Goal: Transaction & Acquisition: Purchase product/service

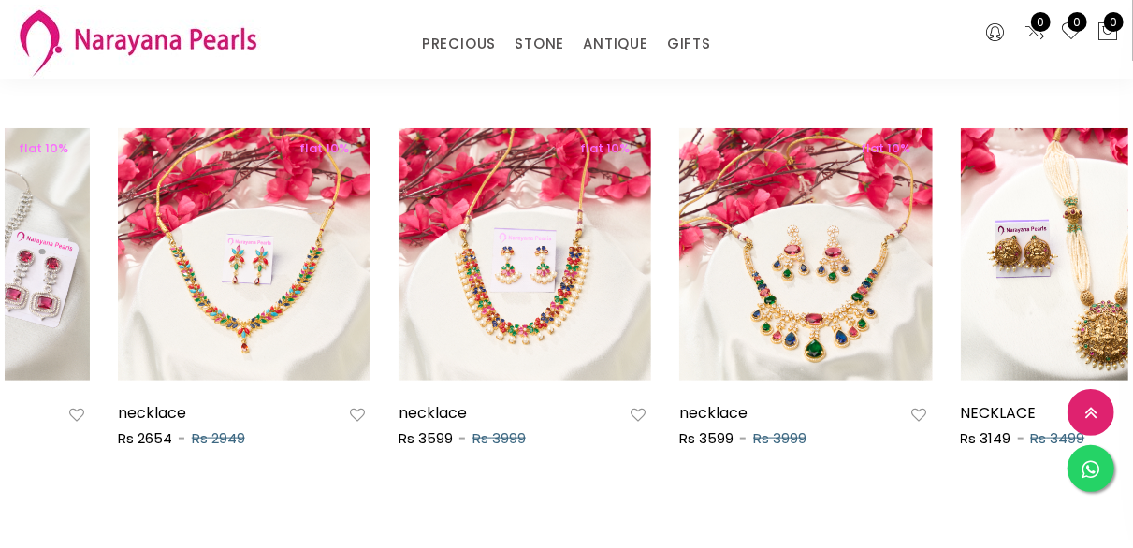
scroll to position [905, 0]
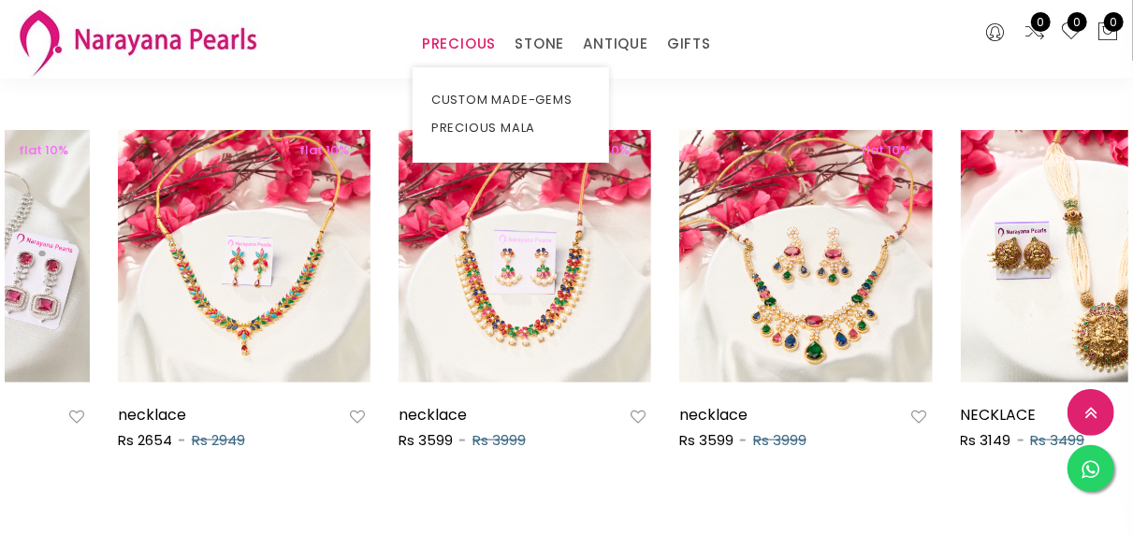
click at [467, 35] on link "PRECIOUS" at bounding box center [459, 44] width 74 height 28
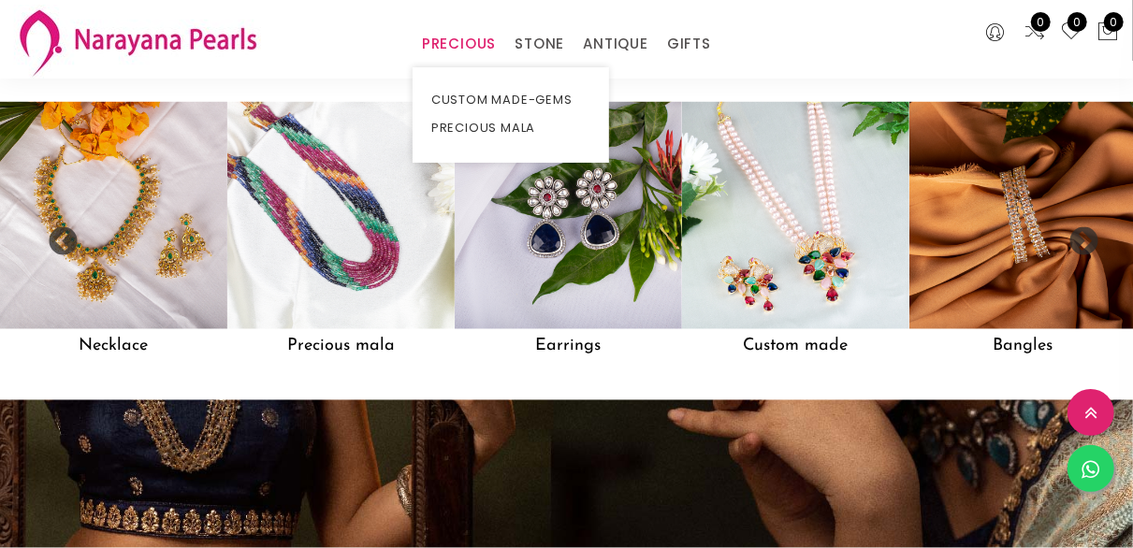
scroll to position [1447, 0]
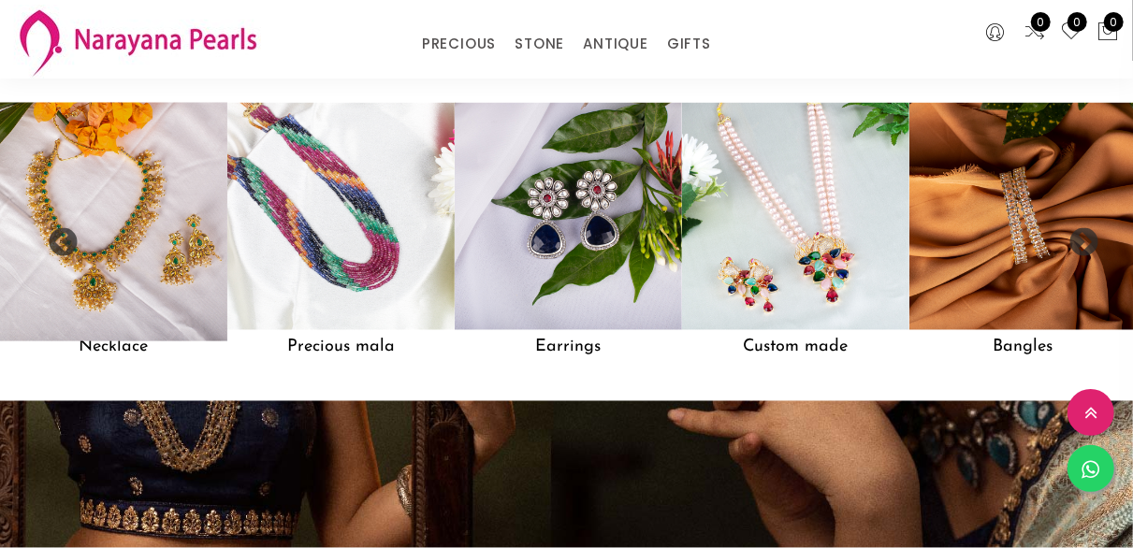
click at [123, 245] on img at bounding box center [114, 217] width 250 height 250
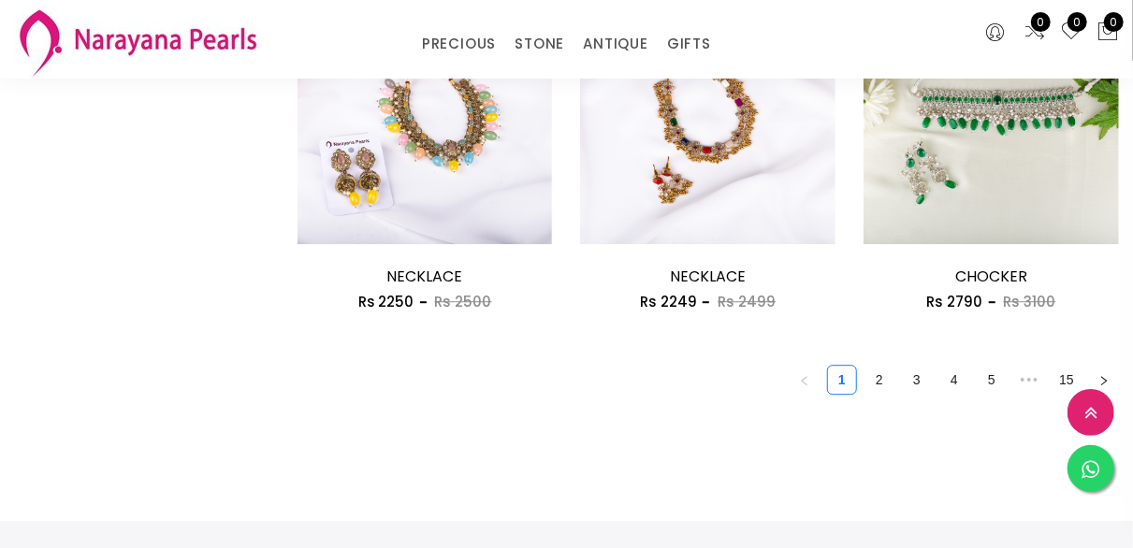
scroll to position [2398, 0]
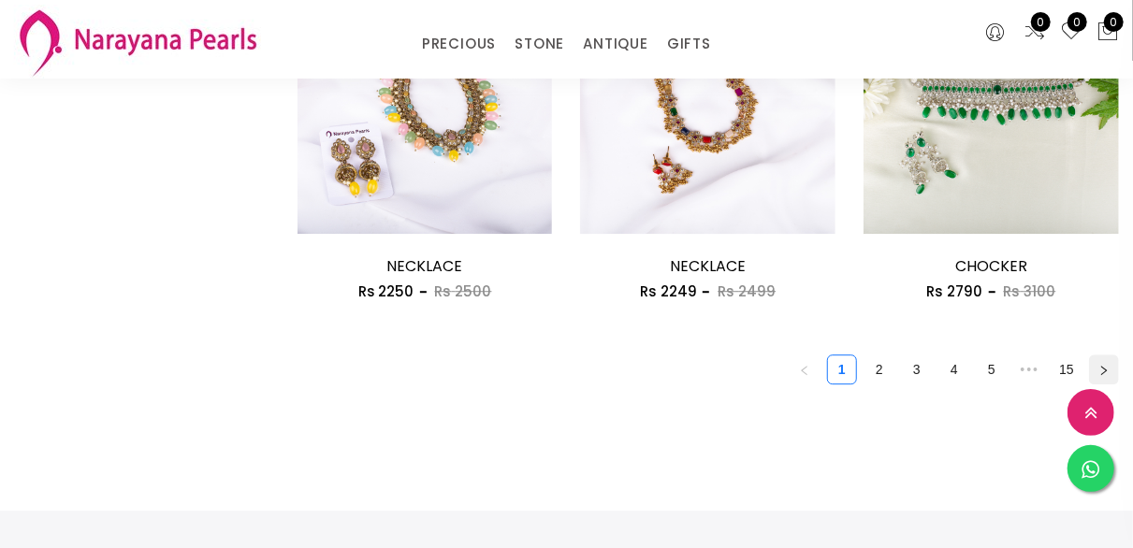
click at [1100, 376] on icon "right" at bounding box center [1103, 370] width 11 height 11
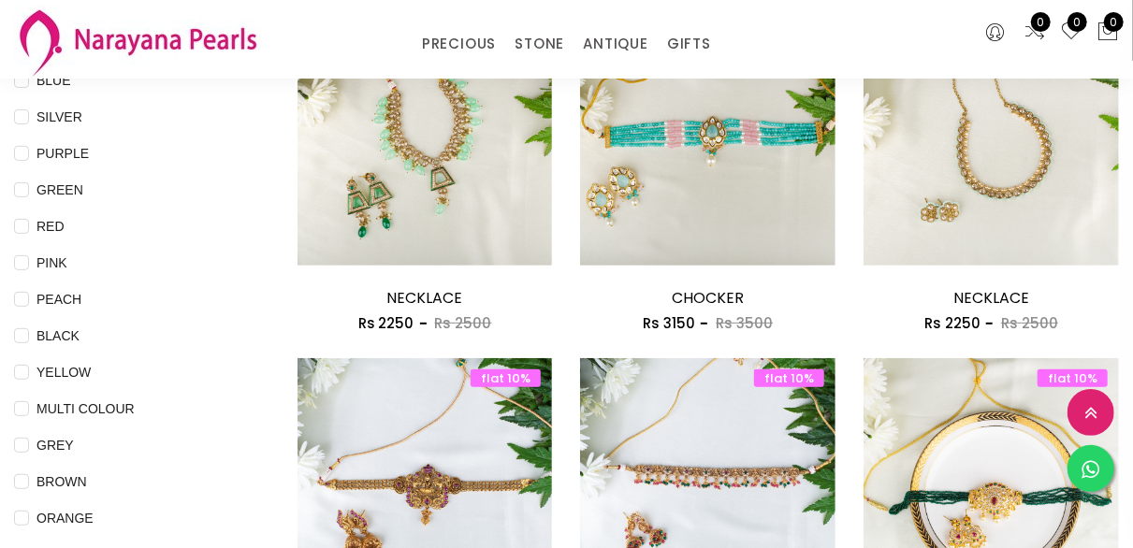
scroll to position [267, 0]
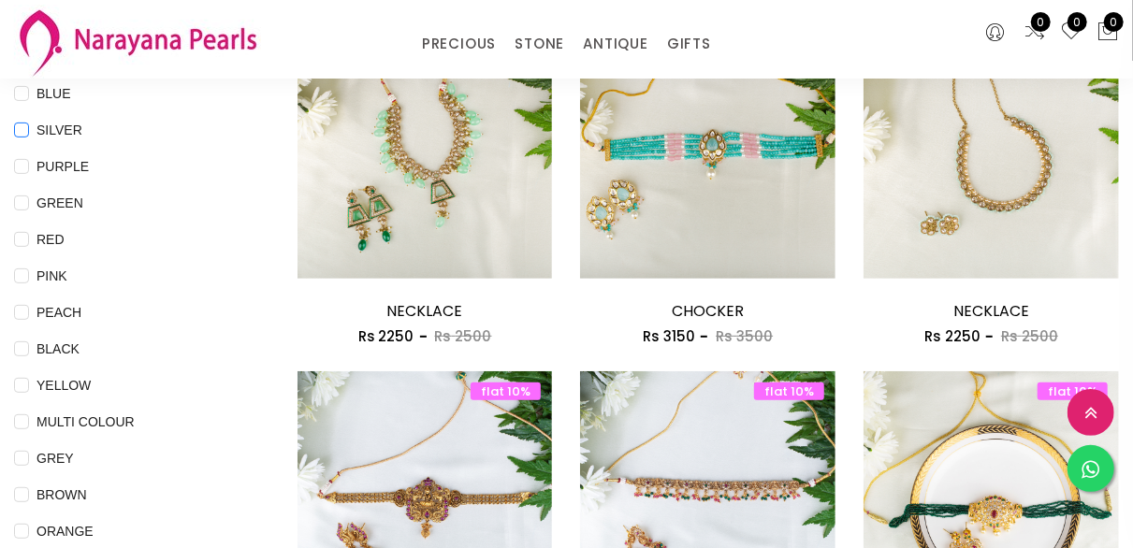
click at [25, 133] on input "SILVER" at bounding box center [21, 144] width 15 height 42
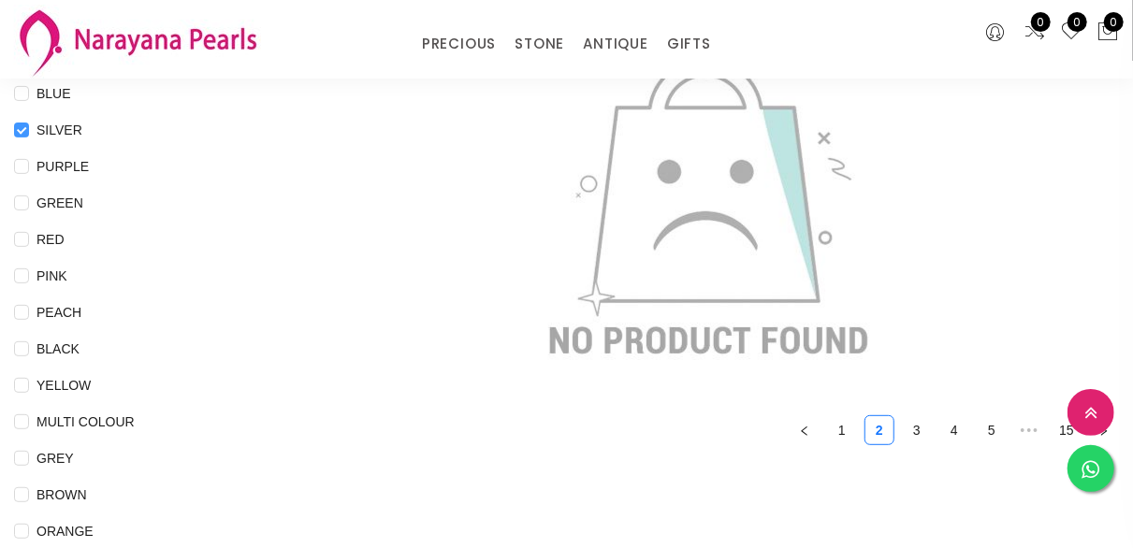
click at [23, 131] on input "SILVER" at bounding box center [21, 144] width 15 height 42
checkbox input "false"
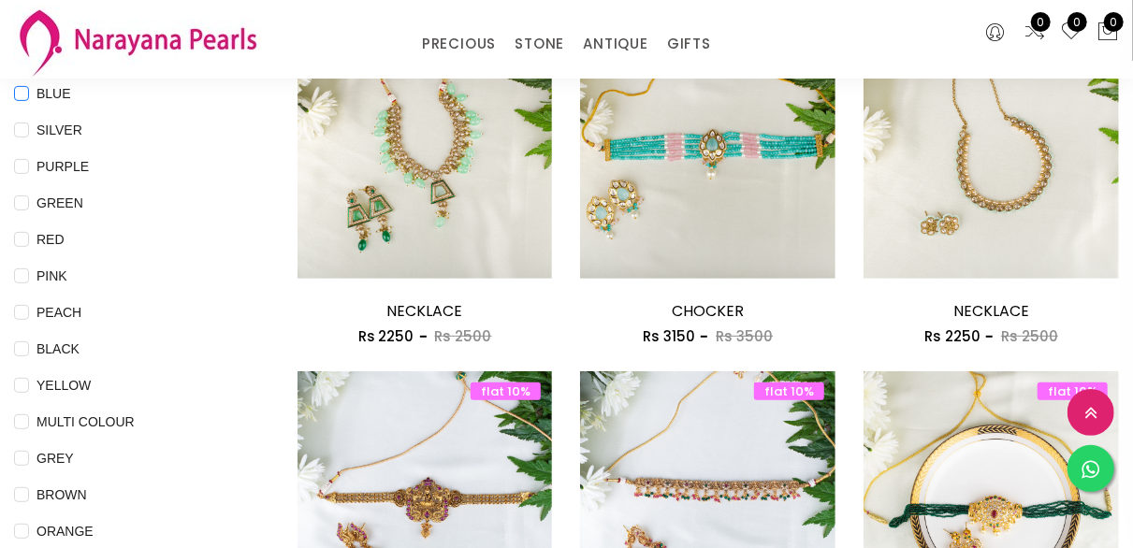
click at [24, 105] on input "BLUE" at bounding box center [21, 107] width 15 height 42
checkbox input "true"
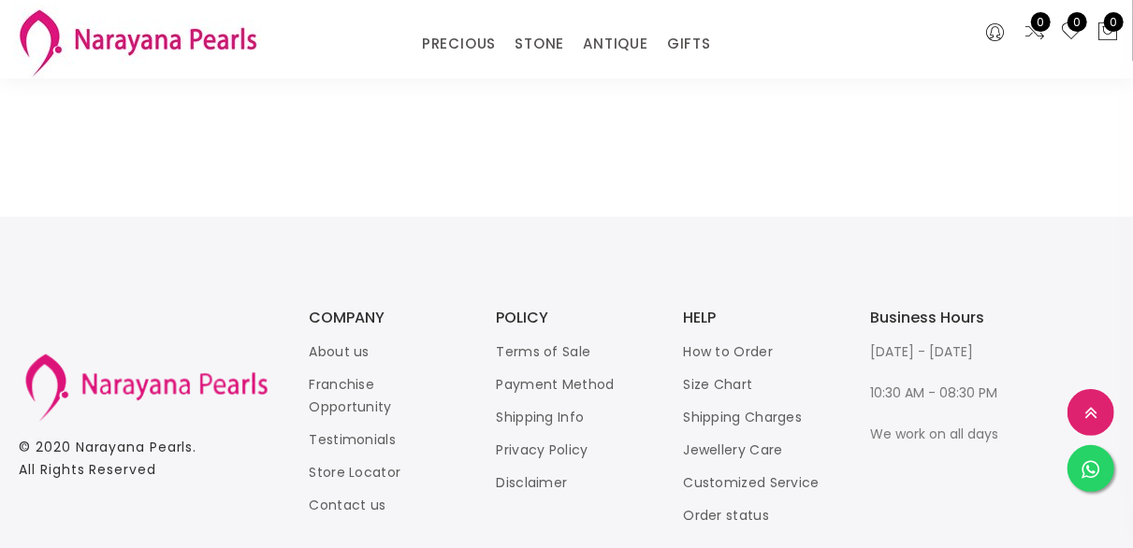
scroll to position [993, 0]
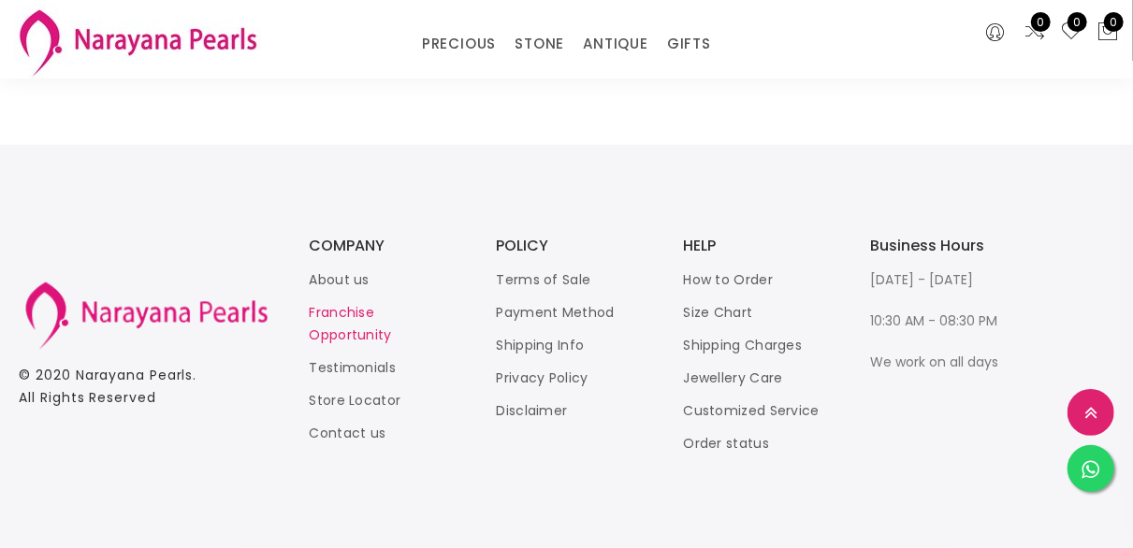
click at [364, 309] on link "Franchise Opportunity" at bounding box center [351, 323] width 82 height 41
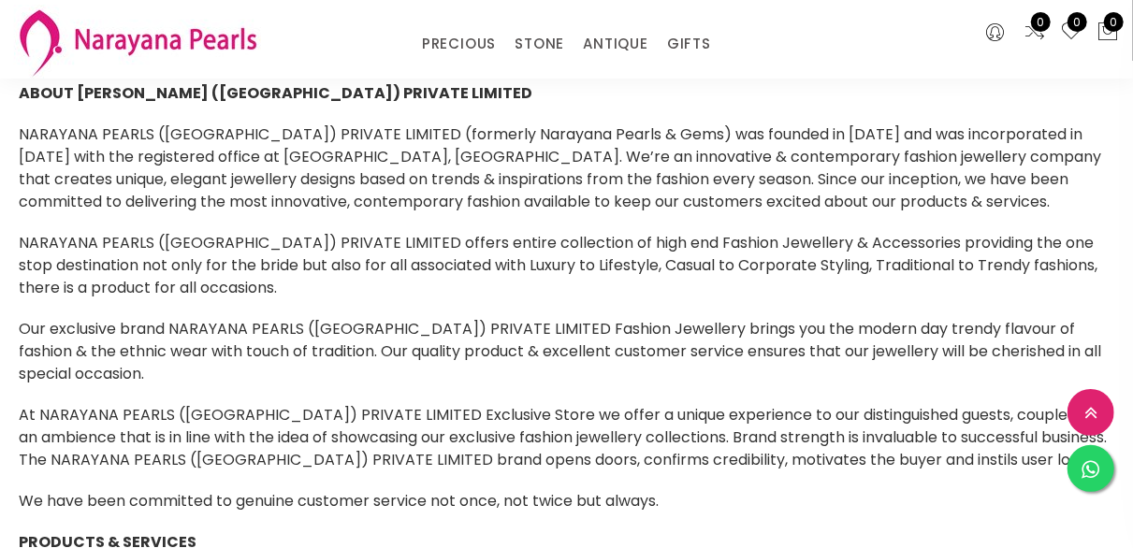
scroll to position [231, 0]
click at [109, 36] on img at bounding box center [137, 42] width 247 height 74
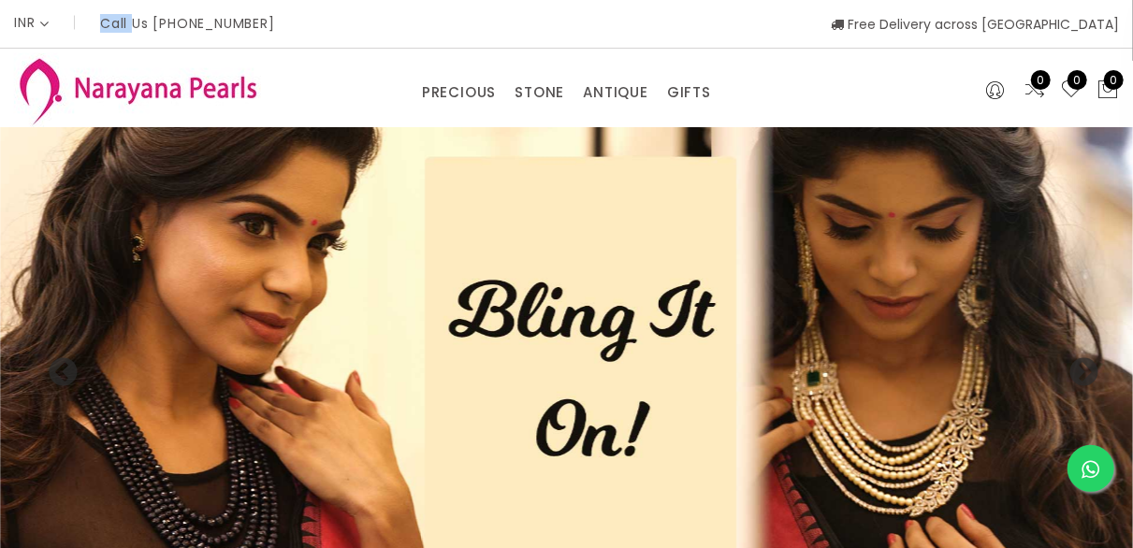
click at [109, 87] on img at bounding box center [137, 90] width 247 height 74
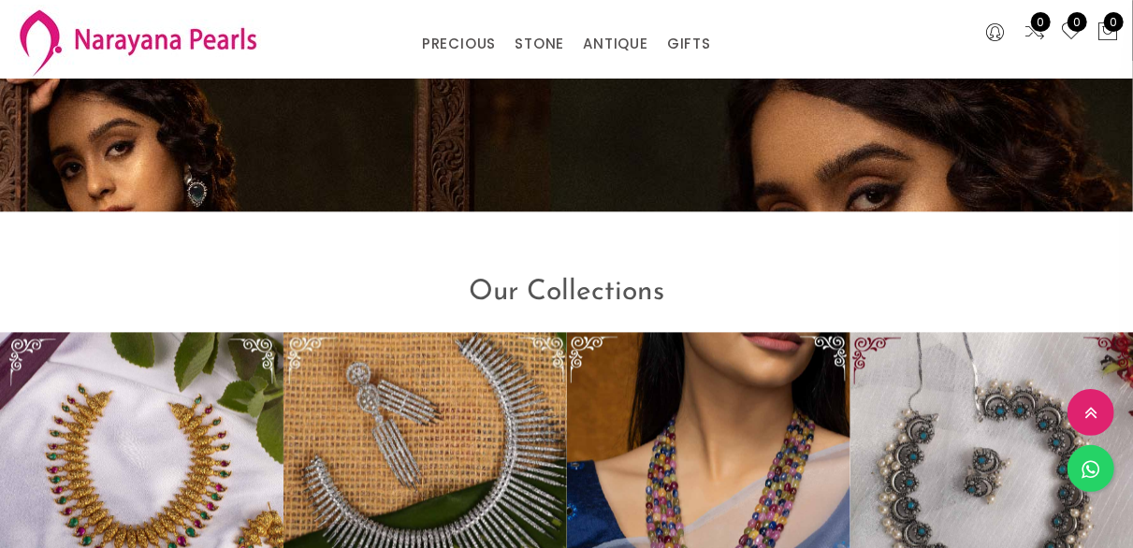
scroll to position [2386, 0]
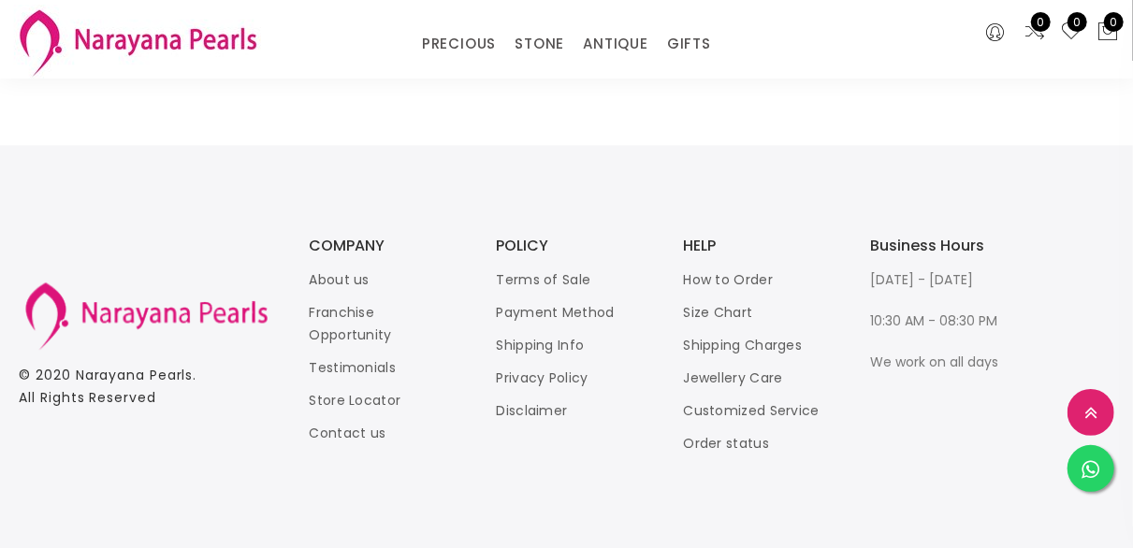
scroll to position [231, 0]
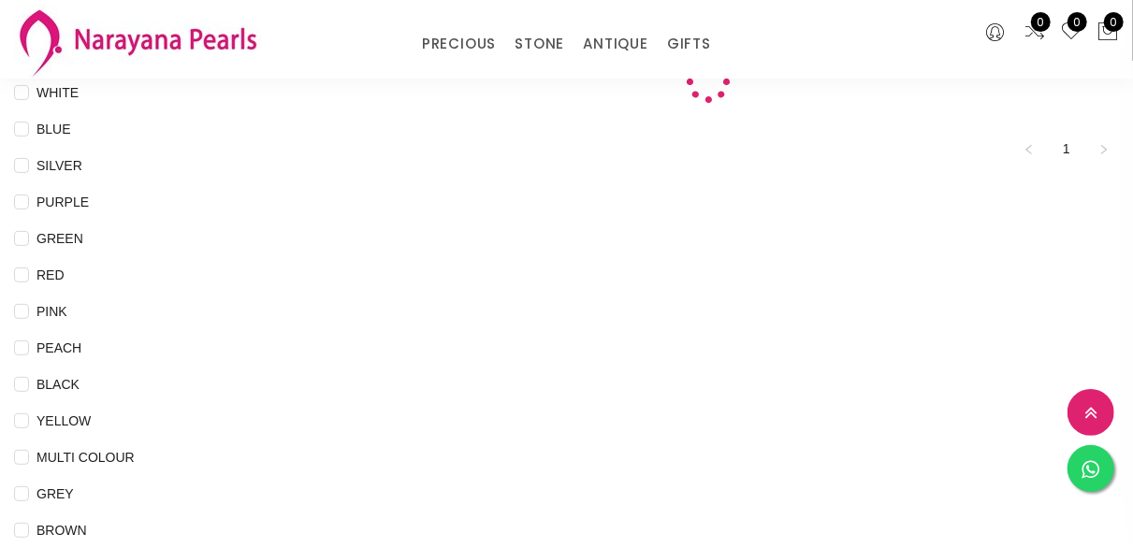
scroll to position [993, 0]
